Goal: Task Accomplishment & Management: Manage account settings

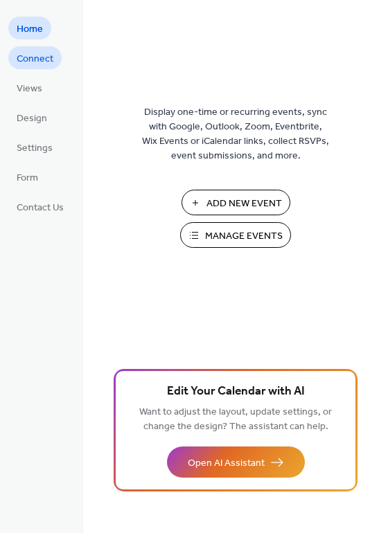
click at [47, 66] on span "Connect" at bounding box center [35, 59] width 37 height 15
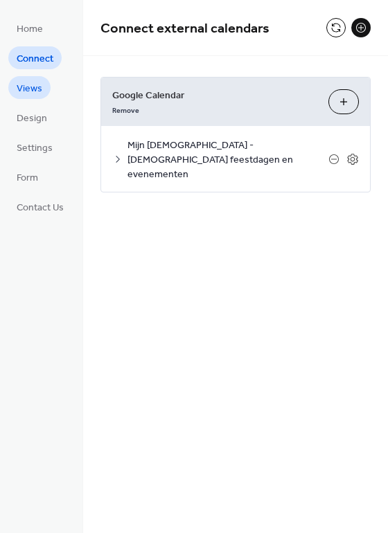
click at [42, 85] on link "Views" at bounding box center [29, 87] width 42 height 23
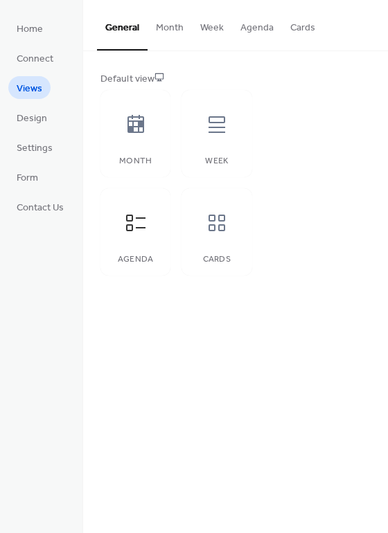
click at [249, 24] on button "Agenda" at bounding box center [257, 24] width 50 height 49
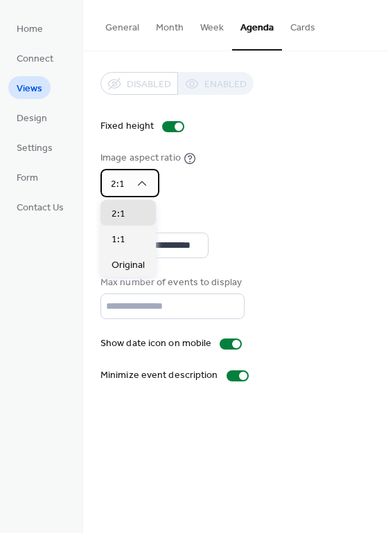
click at [138, 185] on icon at bounding box center [142, 184] width 14 height 14
click at [141, 183] on icon at bounding box center [142, 184] width 14 height 14
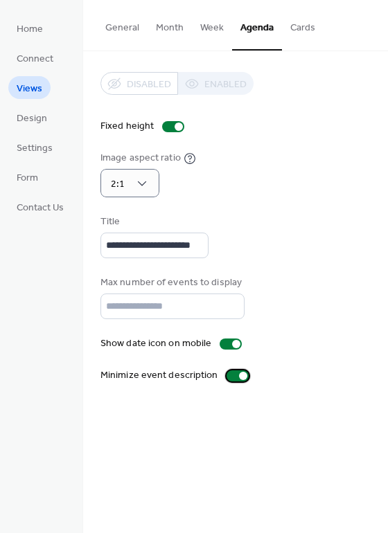
click at [232, 374] on div at bounding box center [237, 376] width 22 height 11
click at [226, 347] on div at bounding box center [231, 344] width 22 height 11
click at [33, 118] on span "Design" at bounding box center [32, 119] width 30 height 15
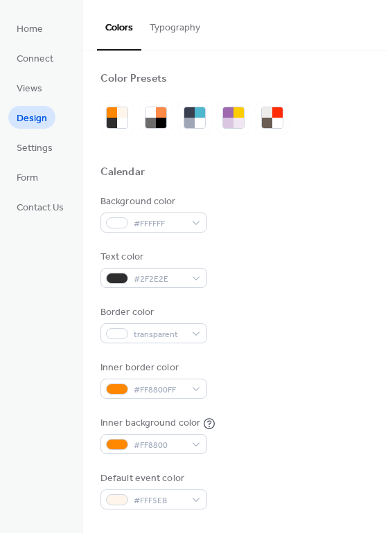
click at [194, 28] on button "Typography" at bounding box center [174, 24] width 67 height 49
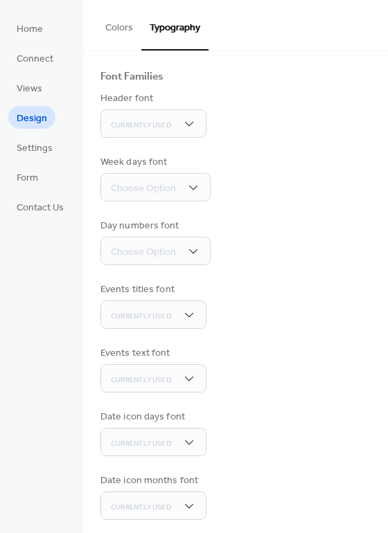
scroll to position [91, 0]
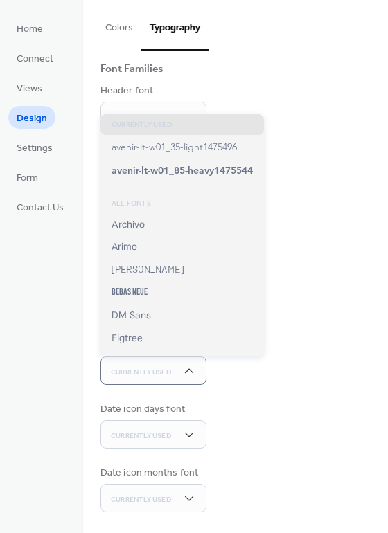
click at [261, 385] on div "Base Font Size * px Font Families Header font Currently Used Week days font Cho…" at bounding box center [235, 247] width 270 height 532
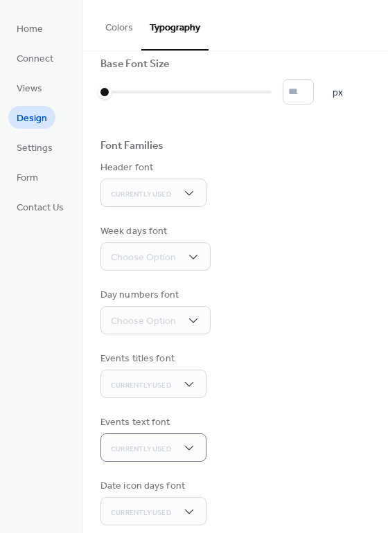
scroll to position [0, 0]
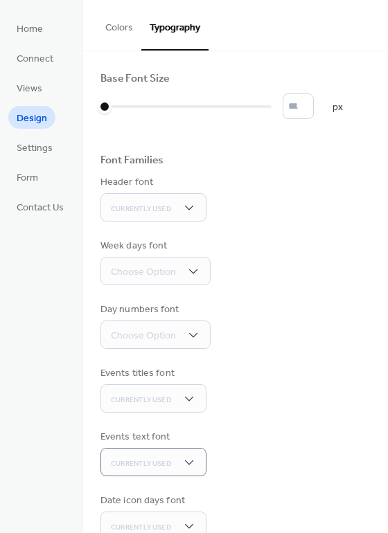
click at [245, 279] on div "Week days font Choose Option" at bounding box center [235, 262] width 270 height 46
click at [114, 19] on button "Colors" at bounding box center [119, 24] width 44 height 49
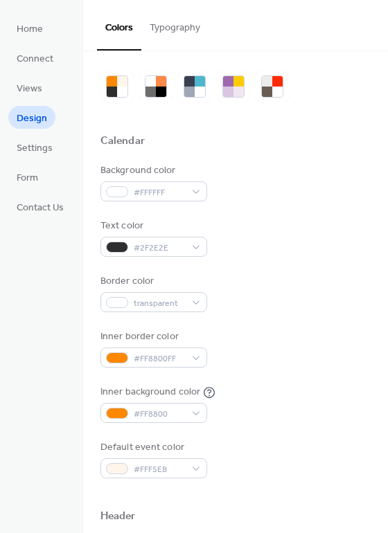
scroll to position [139, 0]
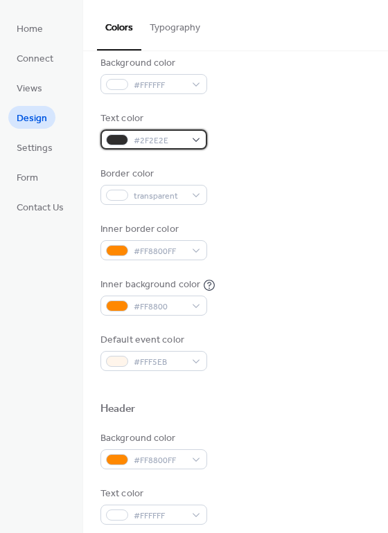
click at [174, 139] on span "#2F2E2E" at bounding box center [159, 141] width 51 height 15
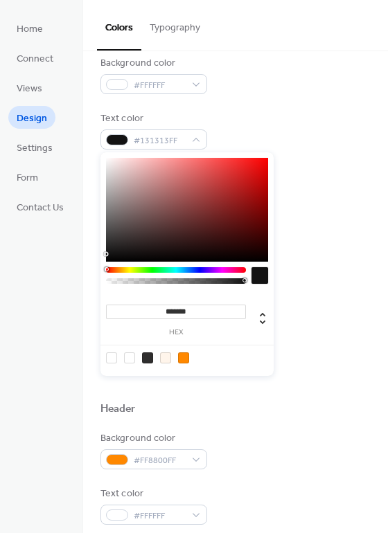
type input "*******"
drag, startPoint x: 109, startPoint y: 242, endPoint x: 105, endPoint y: 263, distance: 22.0
click at [105, 263] on div "******* hex" at bounding box center [186, 264] width 173 height 224
click at [308, 202] on div "Border color transparent" at bounding box center [235, 186] width 270 height 38
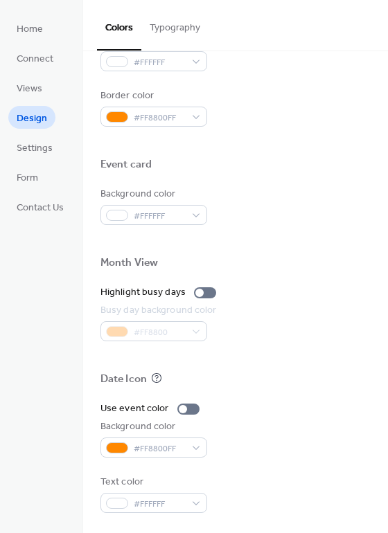
scroll to position [593, 0]
click at [46, 143] on span "Settings" at bounding box center [35, 148] width 36 height 15
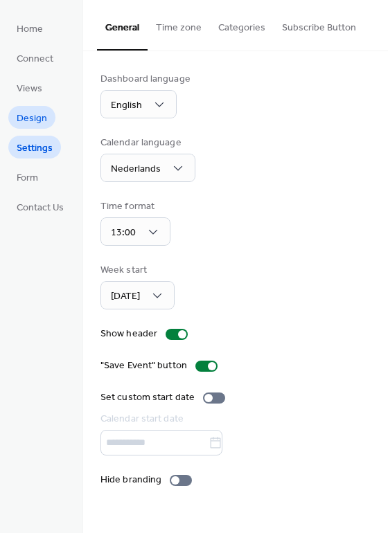
click at [51, 116] on link "Design" at bounding box center [31, 117] width 47 height 23
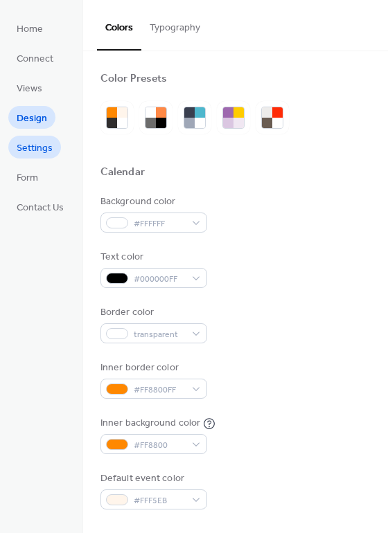
click at [37, 148] on span "Settings" at bounding box center [35, 148] width 36 height 15
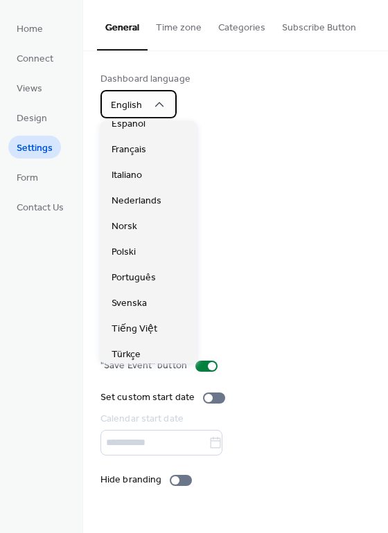
scroll to position [139, 0]
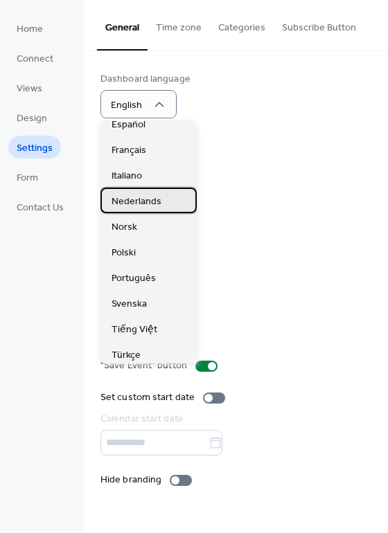
click at [157, 199] on span "Nederlands" at bounding box center [137, 202] width 50 height 15
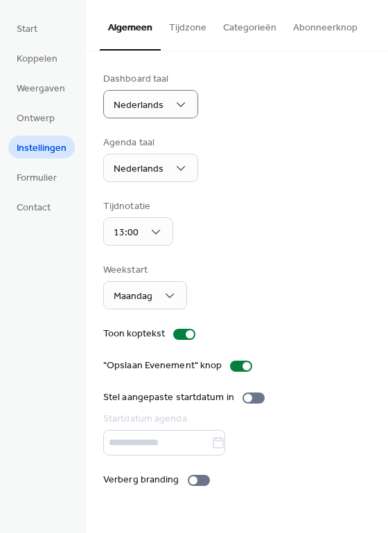
click at [240, 165] on div "Agenda taal Nederlands" at bounding box center [236, 159] width 267 height 46
click at [196, 479] on div at bounding box center [199, 480] width 22 height 11
click at [200, 479] on div at bounding box center [204, 480] width 8 height 8
click at [196, 479] on div at bounding box center [199, 480] width 22 height 11
click at [190, 33] on button "Tijdzone" at bounding box center [188, 24] width 54 height 49
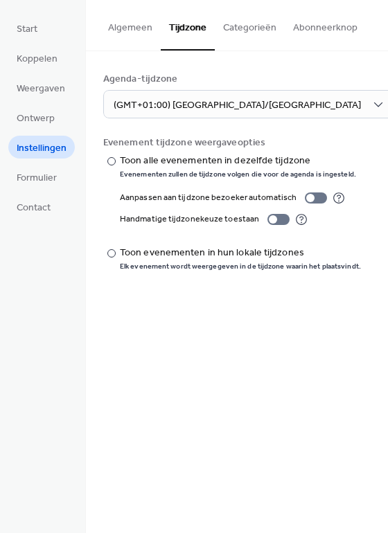
click at [233, 28] on button "Categorieën" at bounding box center [250, 24] width 70 height 49
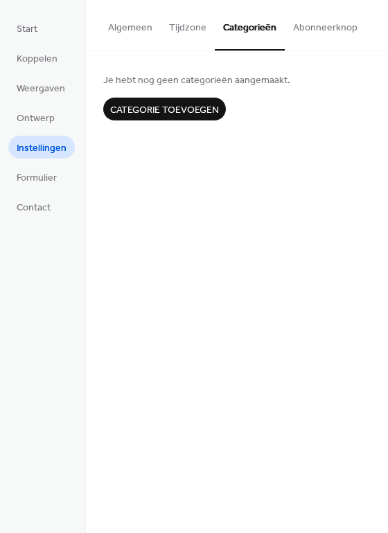
click at [312, 26] on button "Abonneerknop" at bounding box center [325, 24] width 81 height 49
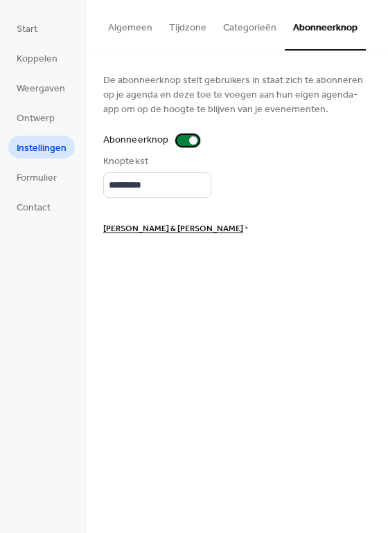
click at [178, 139] on div at bounding box center [188, 140] width 22 height 11
click at [178, 139] on div at bounding box center [182, 140] width 8 height 8
click at [162, 195] on input "*********" at bounding box center [157, 185] width 108 height 26
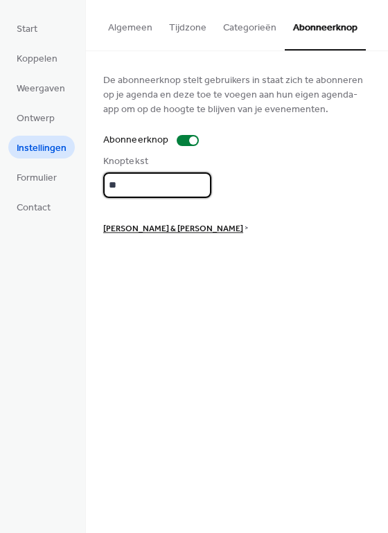
type input "*"
type input "**********"
click at [188, 145] on div at bounding box center [188, 140] width 22 height 11
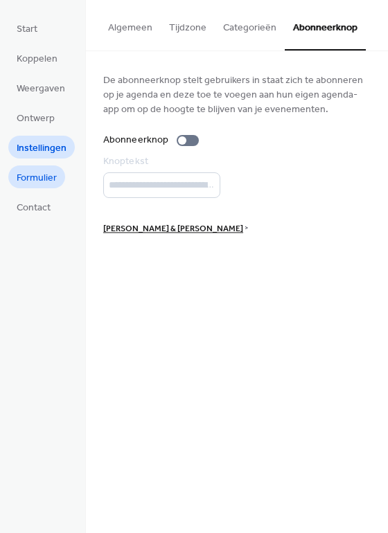
click at [42, 177] on span "Formulier" at bounding box center [37, 178] width 40 height 15
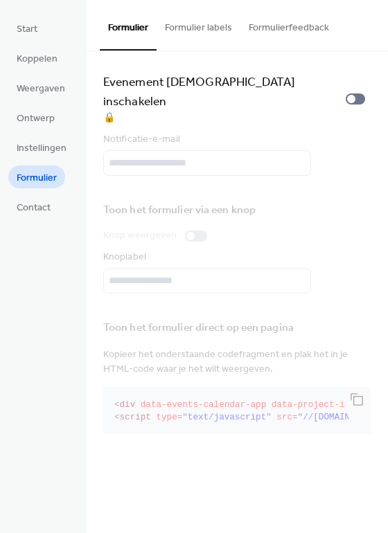
click at [179, 24] on button "Formulier labels" at bounding box center [199, 24] width 84 height 49
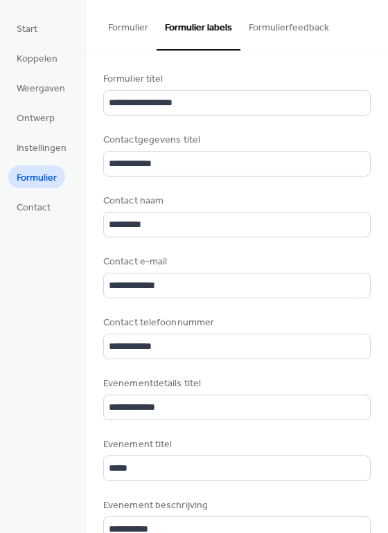
click at [283, 35] on button "Formulierfeedback" at bounding box center [288, 24] width 97 height 49
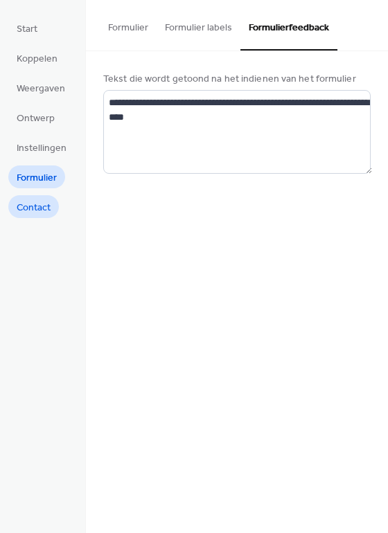
click at [47, 203] on span "Contact" at bounding box center [34, 208] width 34 height 15
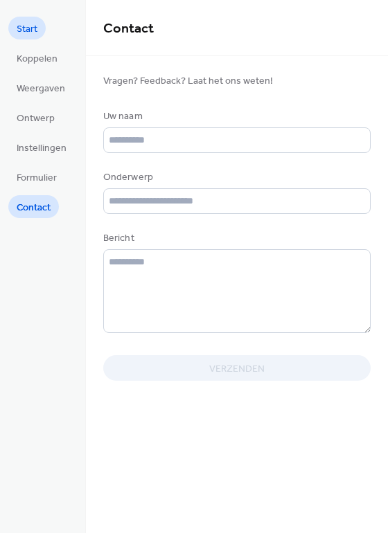
click at [28, 28] on span "Start" at bounding box center [27, 29] width 21 height 15
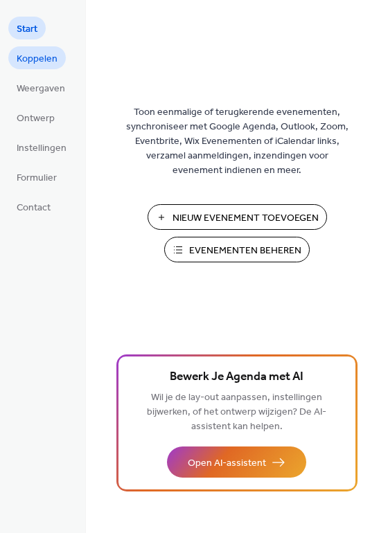
click at [45, 57] on span "Koppelen" at bounding box center [37, 59] width 41 height 15
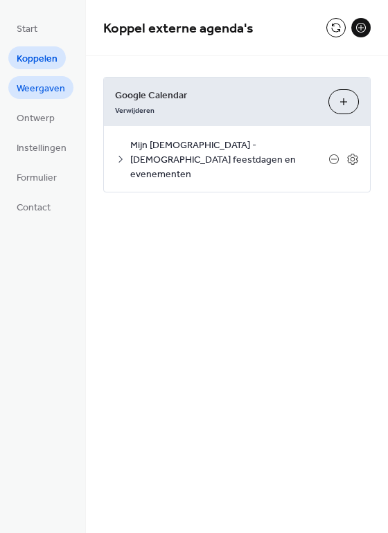
click at [44, 84] on span "Weergaven" at bounding box center [41, 89] width 48 height 15
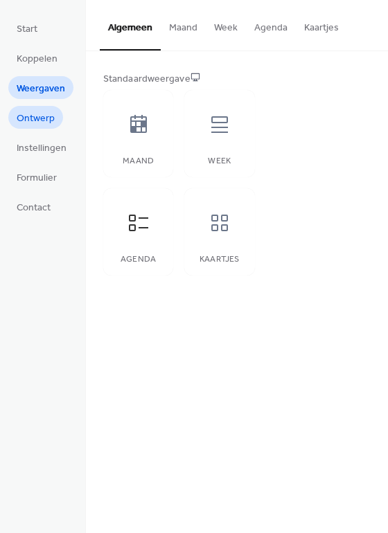
click at [51, 119] on span "Ontwerp" at bounding box center [36, 119] width 38 height 15
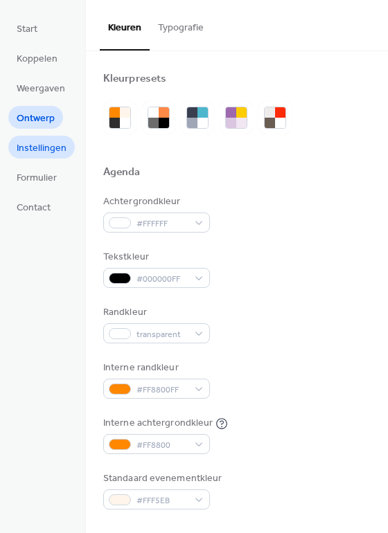
click at [50, 142] on span "Instellingen" at bounding box center [42, 148] width 50 height 15
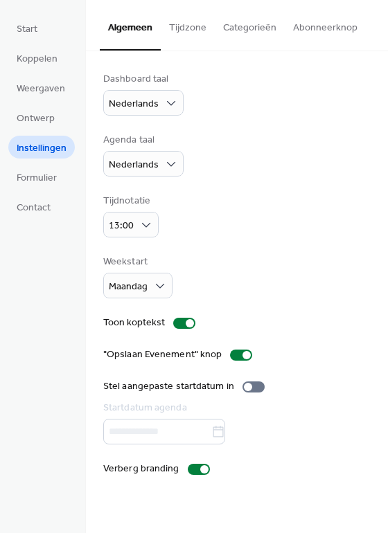
click at [177, 25] on button "Tijdzone" at bounding box center [188, 24] width 54 height 49
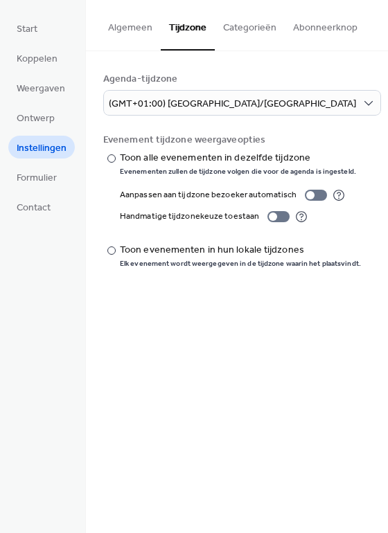
click at [258, 30] on button "Categorieën" at bounding box center [250, 24] width 70 height 49
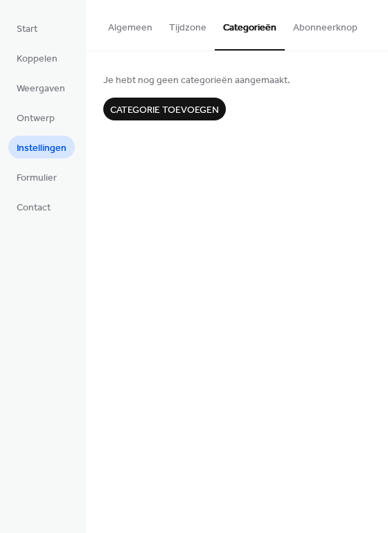
click at [319, 26] on button "Abonneerknop" at bounding box center [325, 24] width 81 height 49
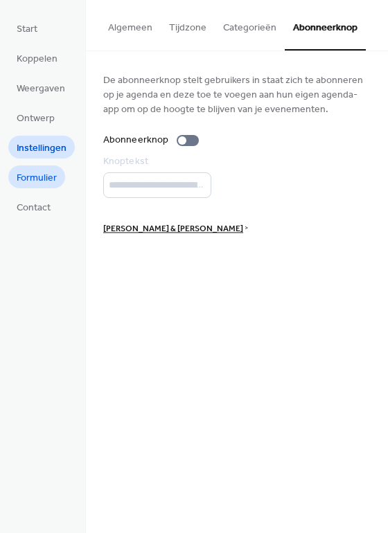
click at [28, 179] on span "Formulier" at bounding box center [37, 178] width 40 height 15
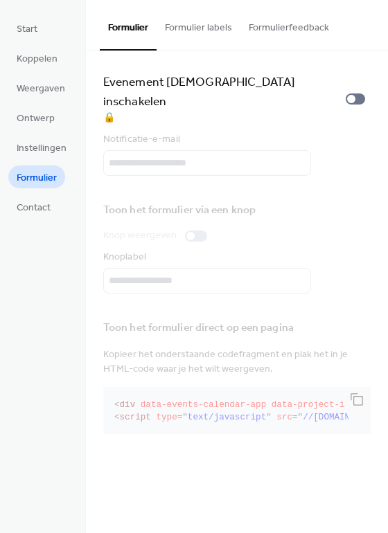
click at [191, 25] on button "Formulier labels" at bounding box center [199, 24] width 84 height 49
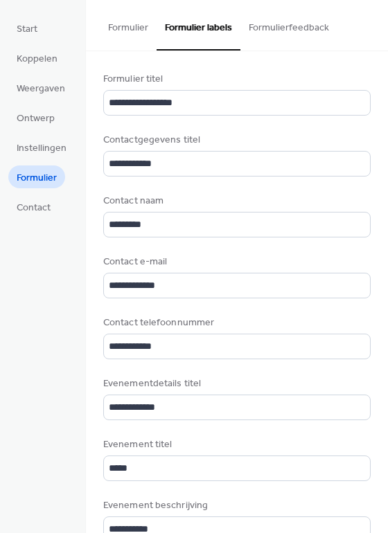
click at [260, 19] on button "Formulierfeedback" at bounding box center [288, 24] width 97 height 49
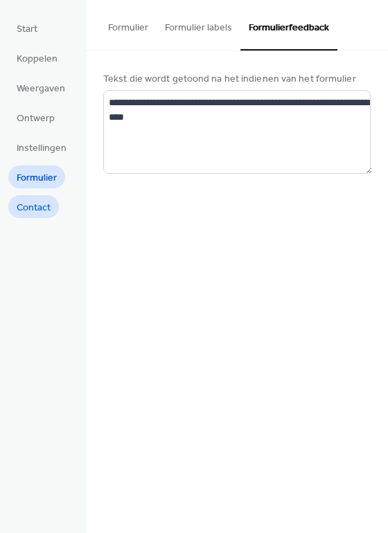
click at [46, 201] on span "Contact" at bounding box center [34, 208] width 34 height 15
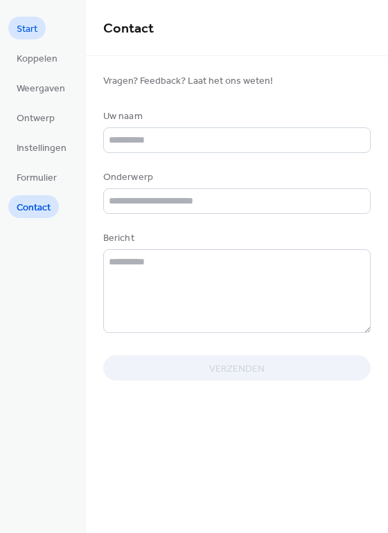
click at [32, 30] on span "Start" at bounding box center [27, 29] width 21 height 15
